Goal: Transaction & Acquisition: Download file/media

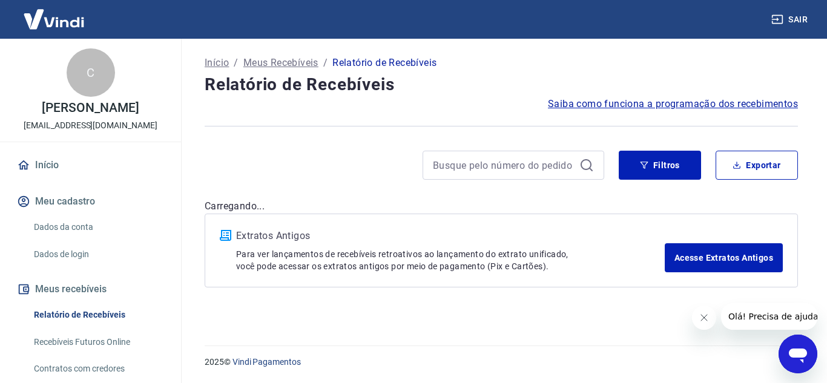
click at [701, 314] on icon "Close message from company" at bounding box center [704, 318] width 10 height 10
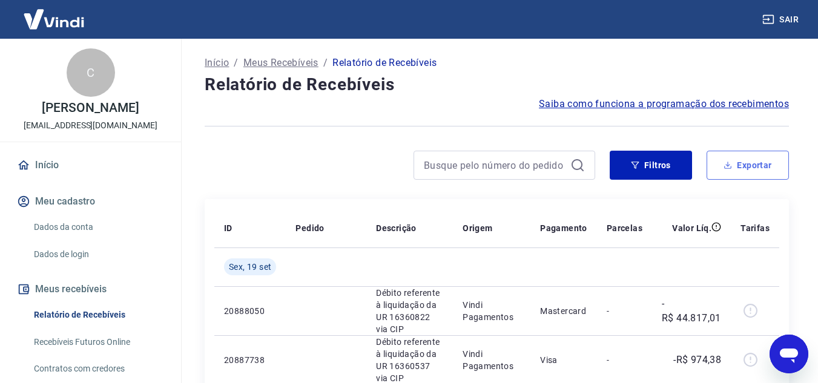
click at [744, 168] on button "Exportar" at bounding box center [748, 165] width 82 height 29
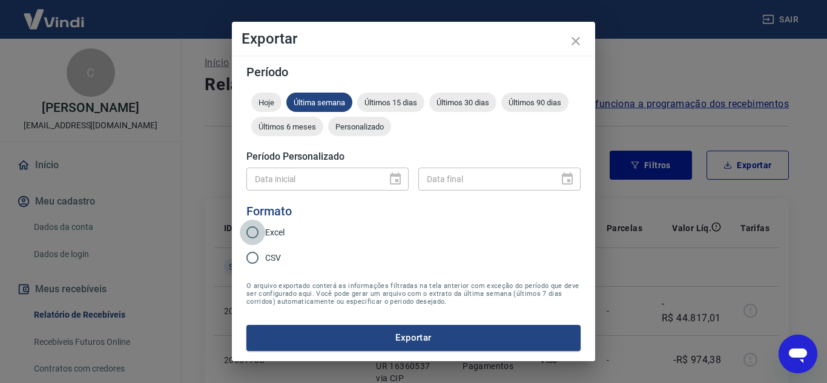
click at [251, 230] on input "Excel" at bounding box center [252, 232] width 25 height 25
radio input "true"
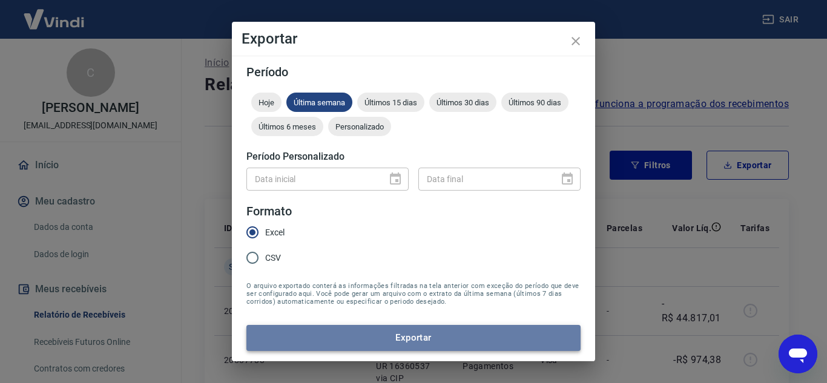
click at [423, 342] on button "Exportar" at bounding box center [414, 337] width 334 height 25
